Goal: Complete application form

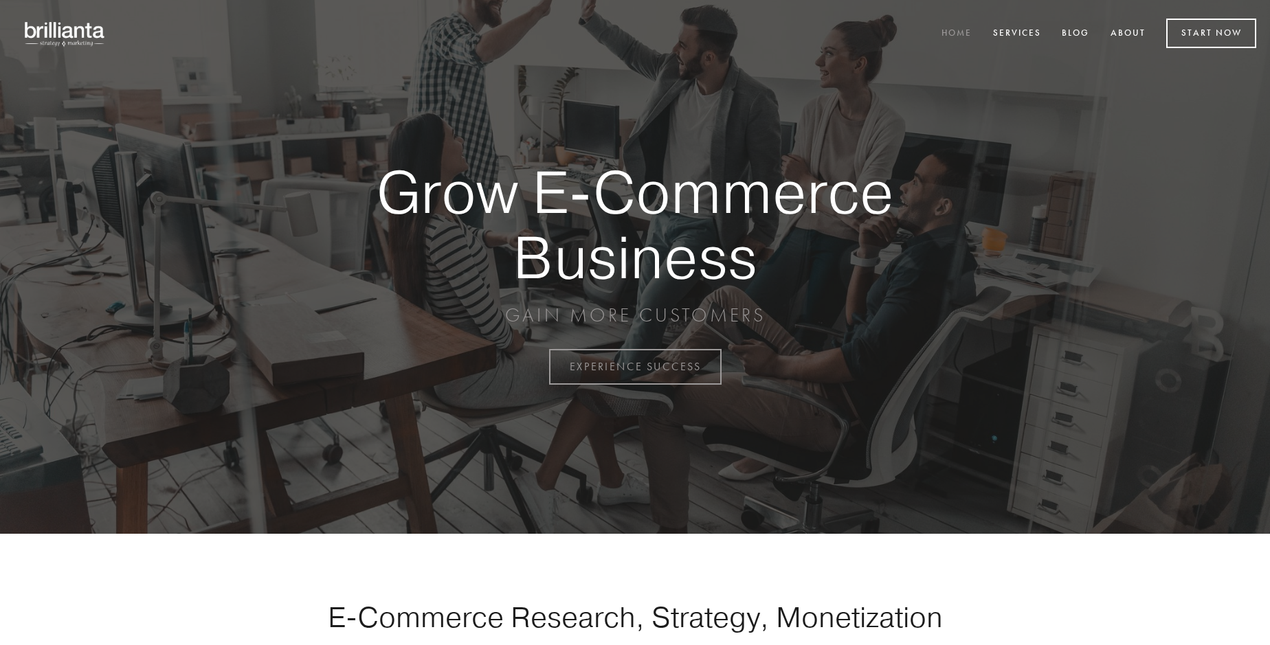
scroll to position [3603, 0]
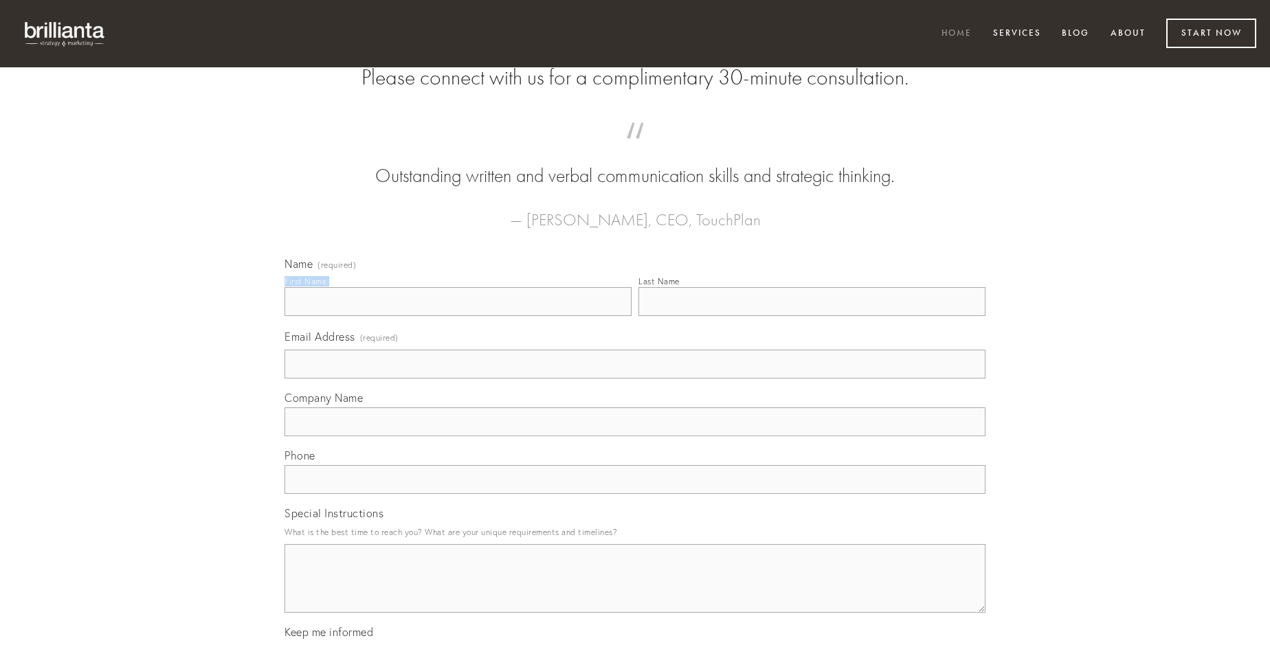
type input "[PERSON_NAME]"
click at [812, 316] on input "Last Name" at bounding box center [812, 301] width 347 height 29
type input "[PERSON_NAME]"
click at [635, 379] on input "Email Address (required)" at bounding box center [635, 364] width 701 height 29
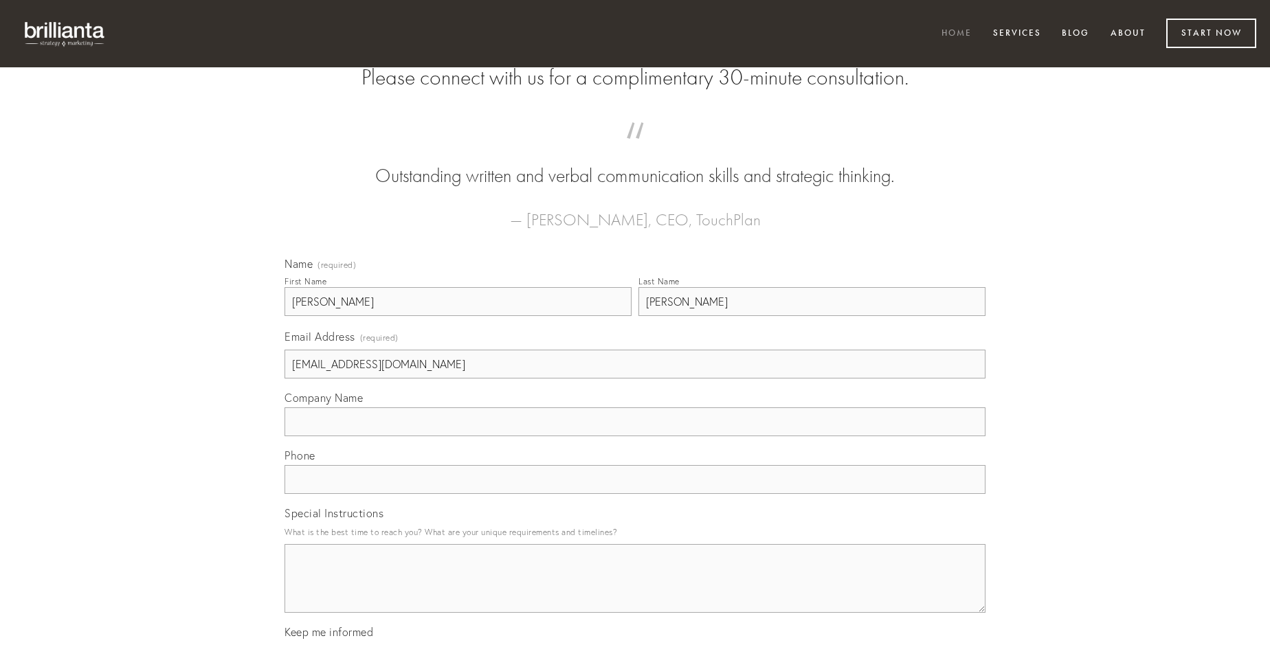
type input "[EMAIL_ADDRESS][DOMAIN_NAME]"
click at [635, 436] on input "Company Name" at bounding box center [635, 422] width 701 height 29
type input "timidus"
click at [635, 494] on input "text" at bounding box center [635, 479] width 701 height 29
click at [635, 591] on textarea "Special Instructions" at bounding box center [635, 578] width 701 height 69
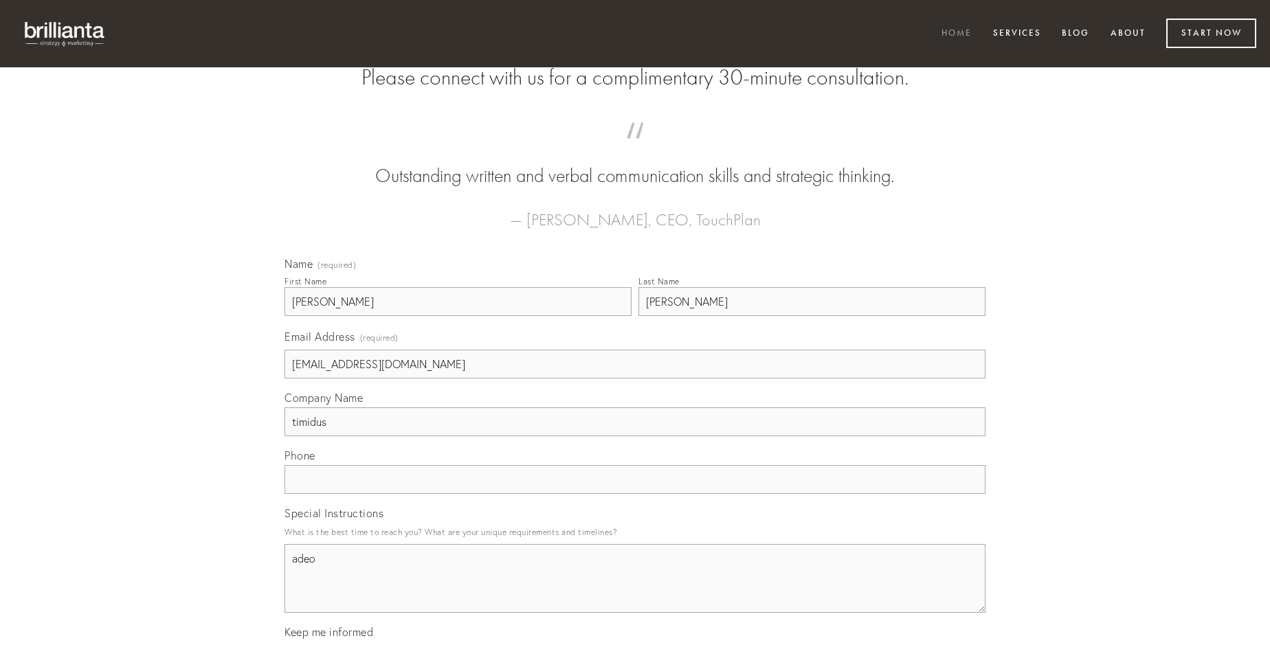
type textarea "adeo"
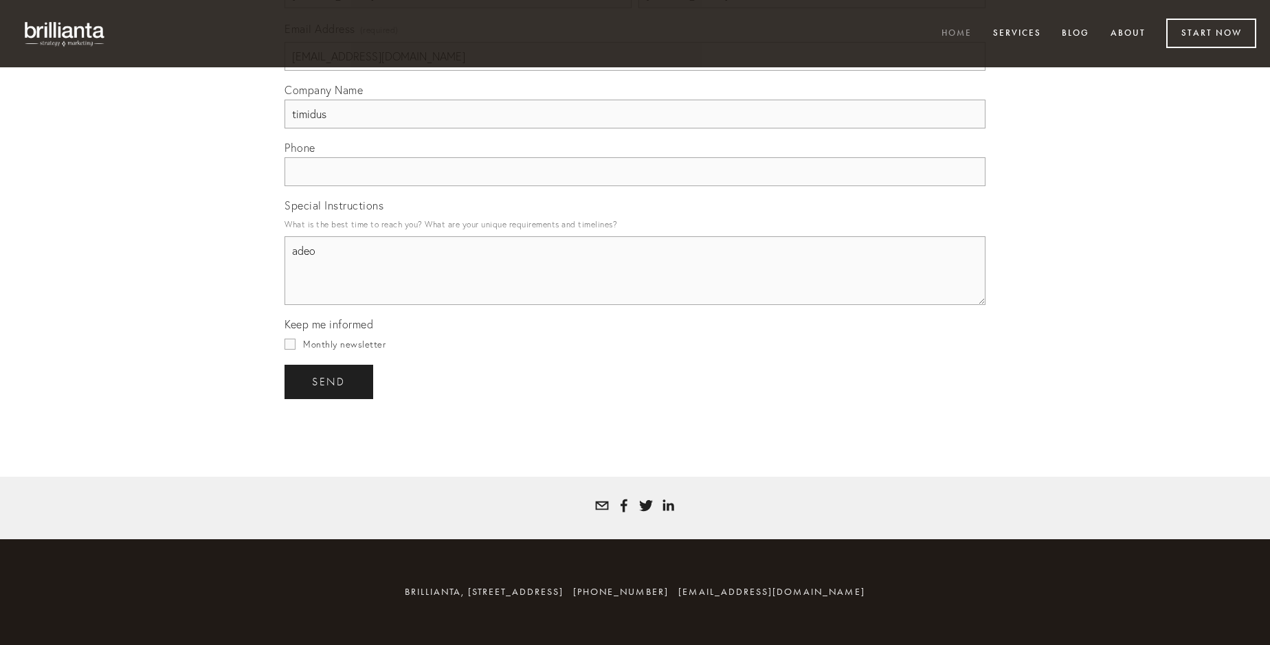
click at [330, 381] on span "send" at bounding box center [329, 382] width 34 height 12
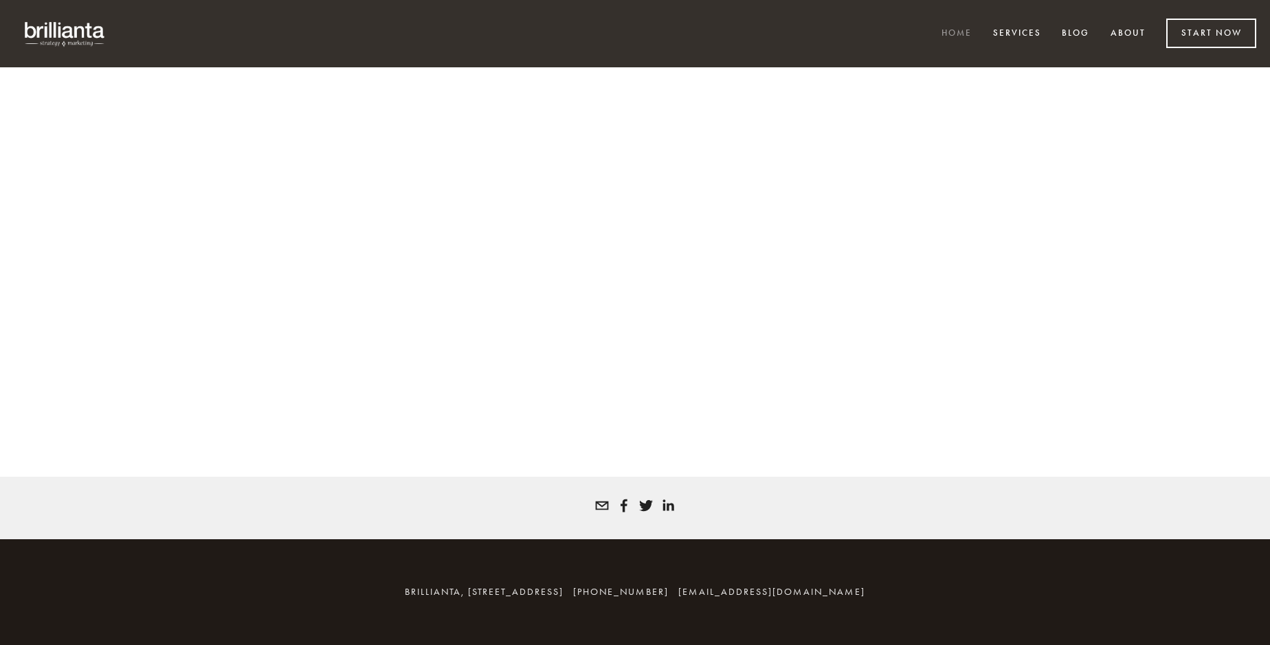
scroll to position [3585, 0]
